Goal: Register for event/course

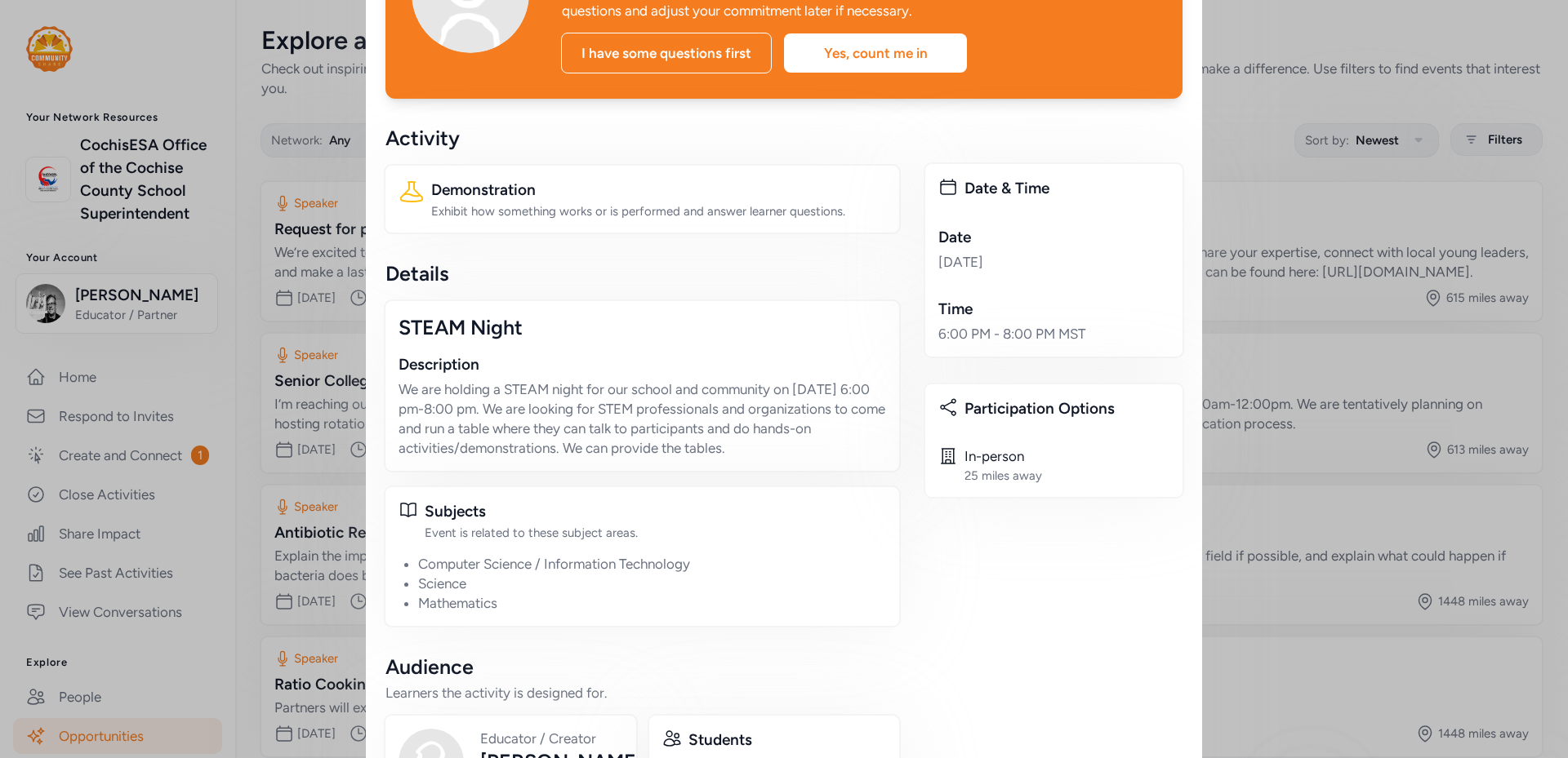
scroll to position [173, 0]
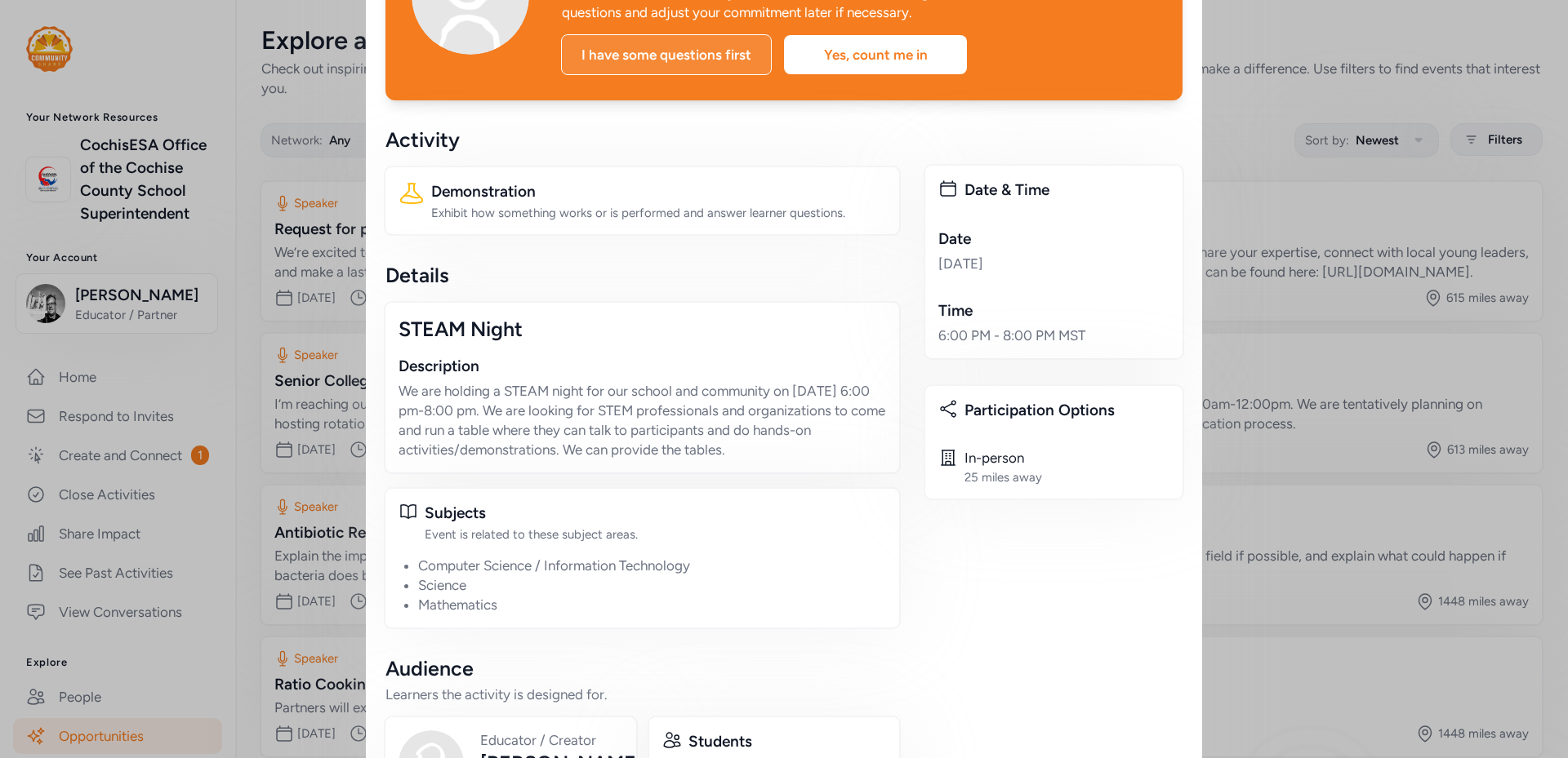
click at [681, 34] on div "I have some questions first" at bounding box center [667, 54] width 211 height 40
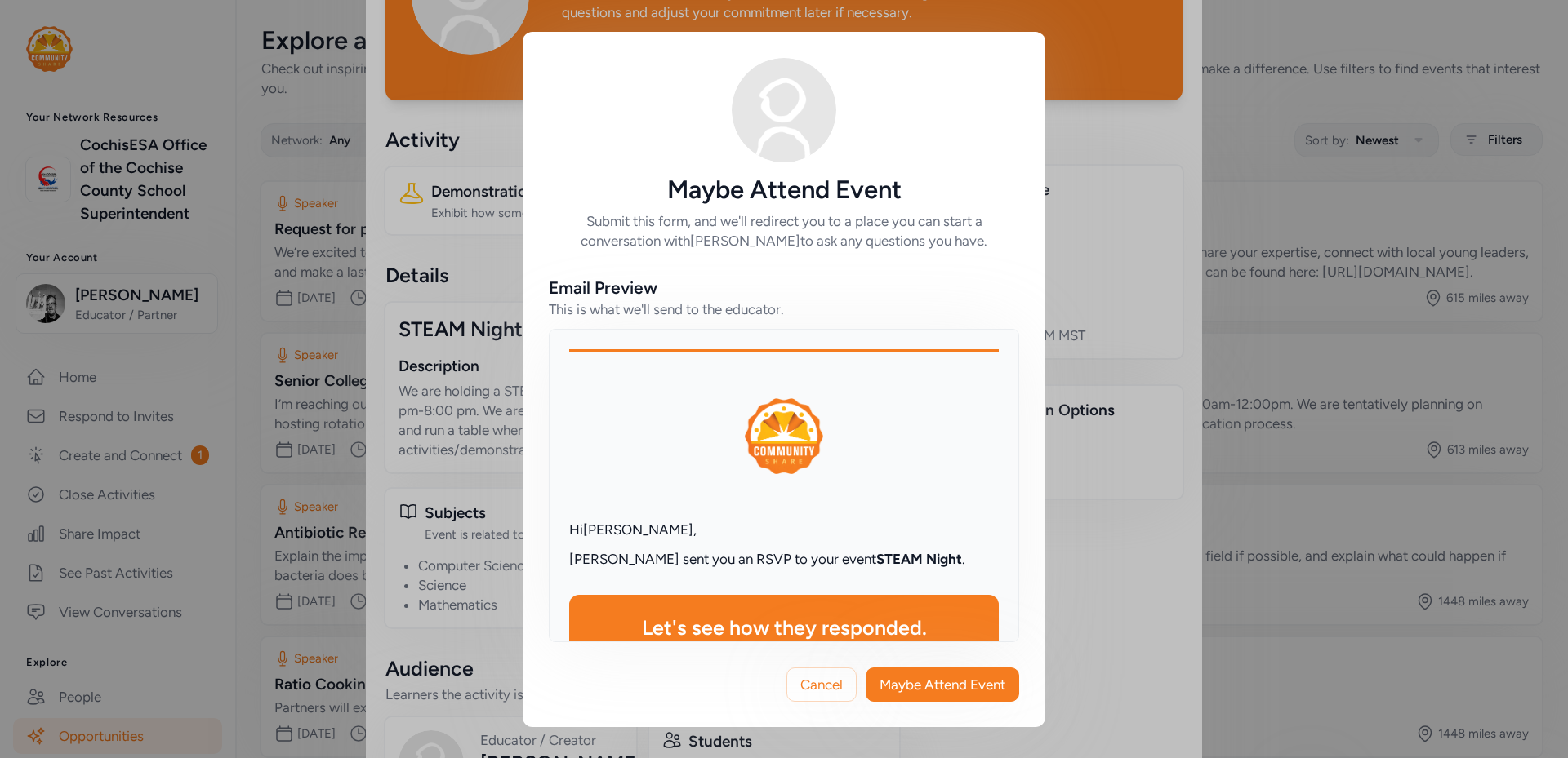
scroll to position [877, 0]
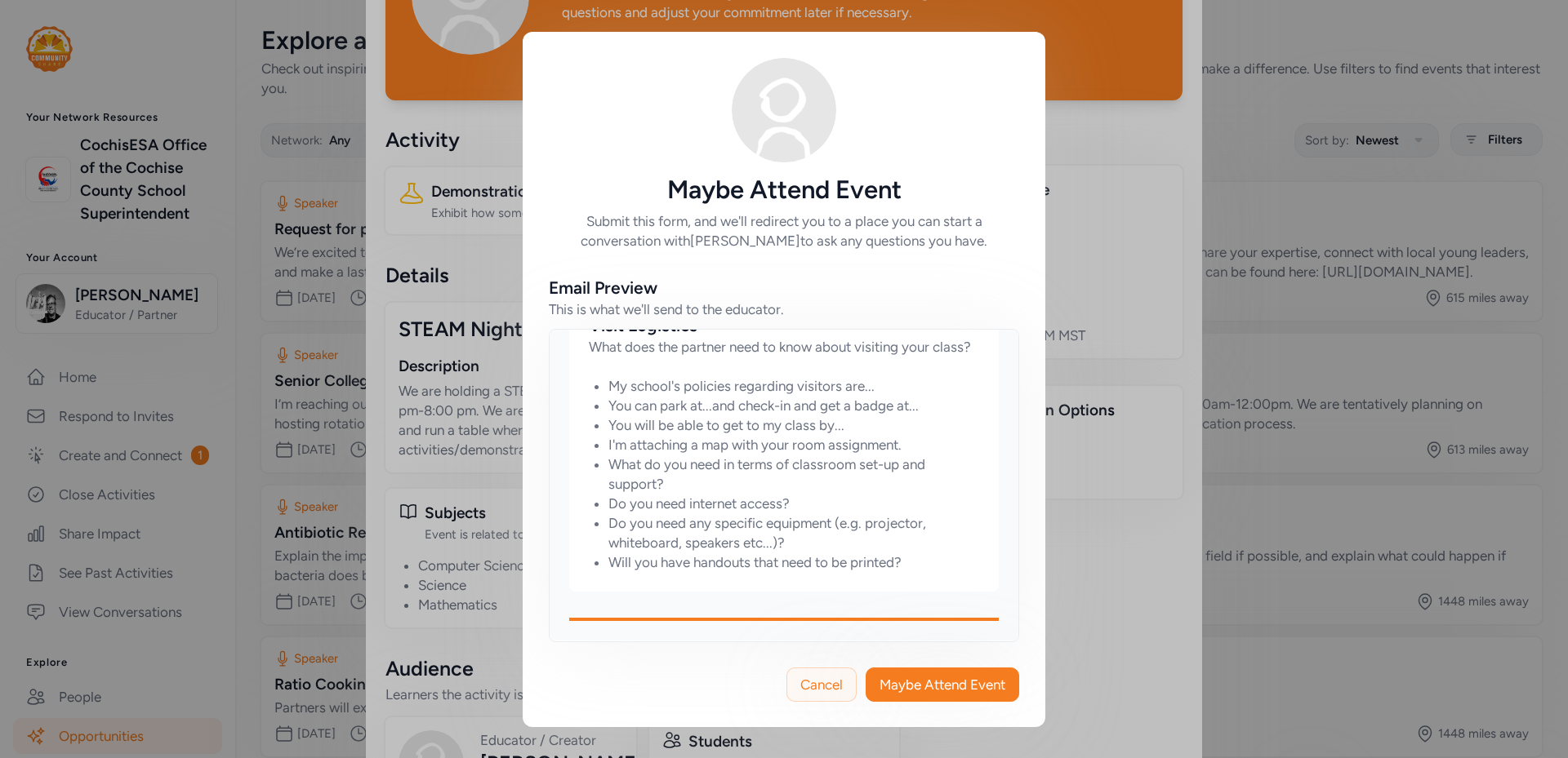
click at [810, 690] on span "Cancel" at bounding box center [820, 685] width 42 height 20
